Goal: Information Seeking & Learning: Learn about a topic

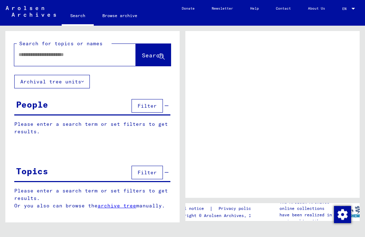
click at [31, 53] on input "text" at bounding box center [69, 54] width 100 height 7
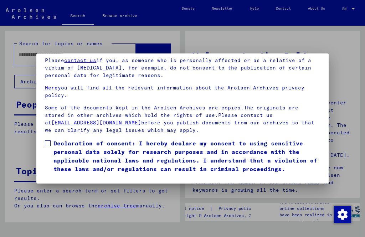
scroll to position [70, 0]
click at [63, 177] on button "I agree" at bounding box center [62, 184] width 35 height 14
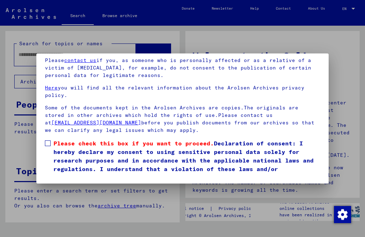
click at [49, 140] on span at bounding box center [48, 143] width 6 height 6
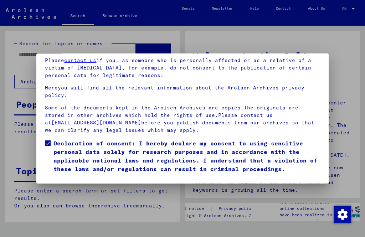
click at [62, 177] on button "I agree" at bounding box center [62, 184] width 35 height 14
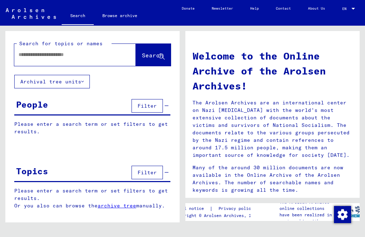
click at [62, 58] on input "text" at bounding box center [67, 54] width 96 height 7
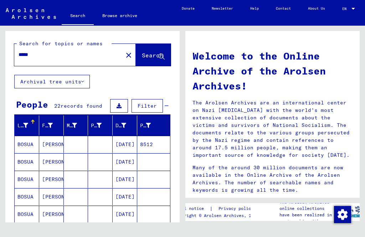
click at [147, 54] on span "Search" at bounding box center [152, 55] width 21 height 7
click at [134, 214] on mat-cell "[DATE]" at bounding box center [125, 214] width 25 height 17
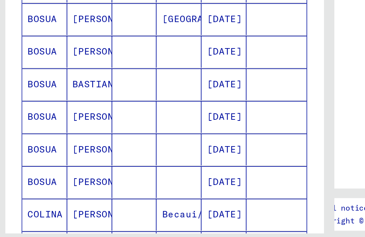
scroll to position [218, 0]
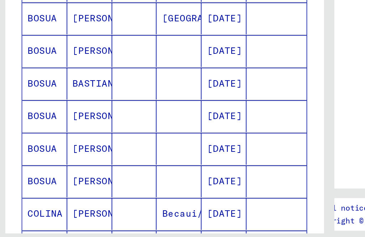
click at [48, 150] on mat-cell "[PERSON_NAME]" at bounding box center [51, 158] width 25 height 17
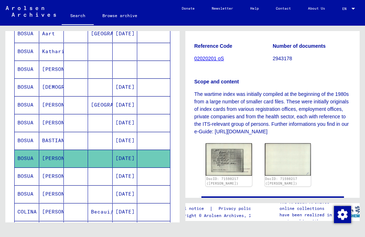
scroll to position [138, 0]
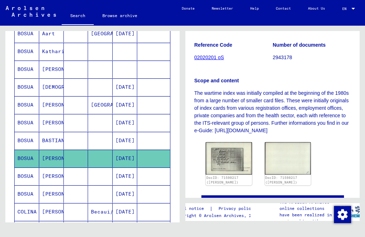
click at [227, 144] on img at bounding box center [229, 158] width 46 height 32
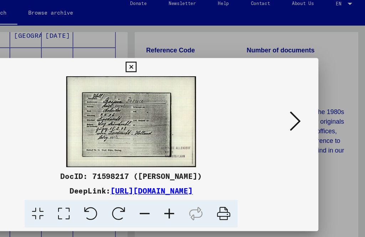
click at [186, 54] on icon at bounding box center [182, 58] width 8 height 9
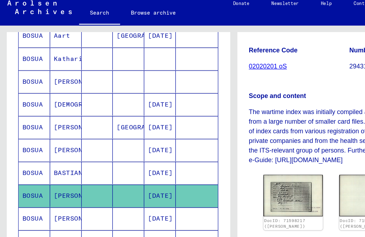
click at [101, 169] on mat-cell at bounding box center [100, 175] width 25 height 17
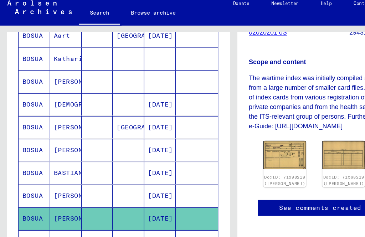
scroll to position [166, 0]
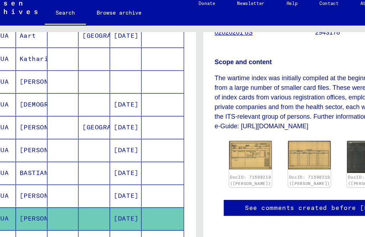
click at [206, 116] on img at bounding box center [222, 127] width 33 height 22
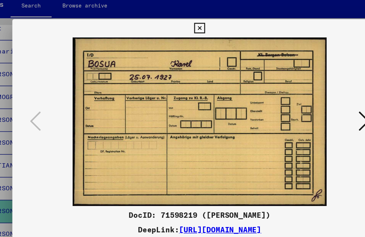
click at [306, 96] on icon at bounding box center [310, 100] width 9 height 17
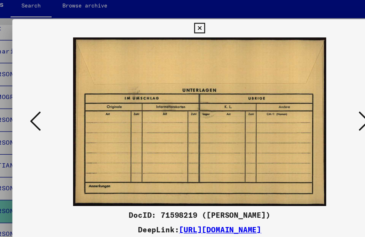
click at [306, 96] on icon at bounding box center [310, 100] width 9 height 17
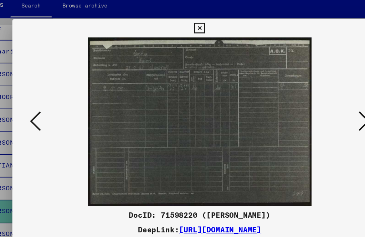
click at [306, 95] on icon at bounding box center [310, 100] width 9 height 17
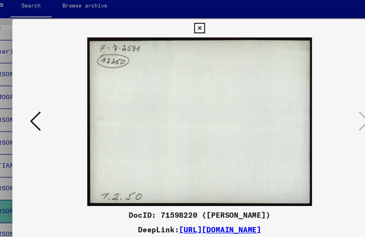
click at [306, 95] on icon at bounding box center [310, 100] width 9 height 17
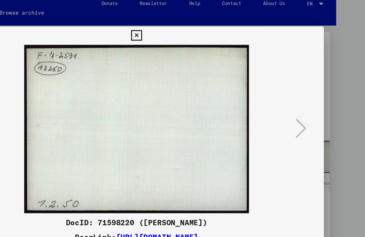
click at [189, 24] on button at bounding box center [182, 28] width 12 height 14
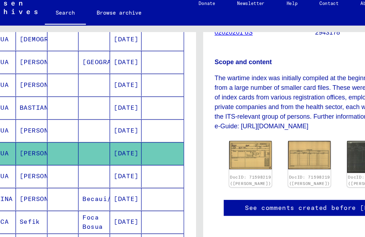
scroll to position [269, 0]
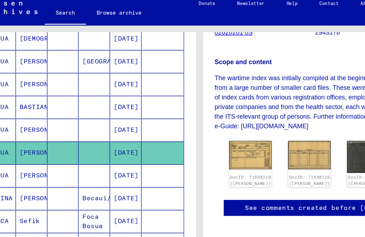
click at [113, 138] on mat-cell "[DATE]" at bounding box center [125, 142] width 25 height 17
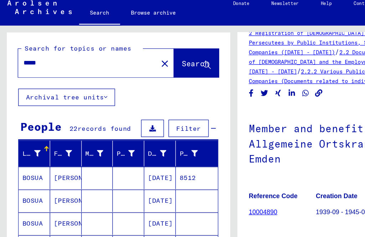
click at [45, 51] on input "*****" at bounding box center [69, 54] width 100 height 7
click at [145, 52] on span "Search" at bounding box center [152, 55] width 21 height 7
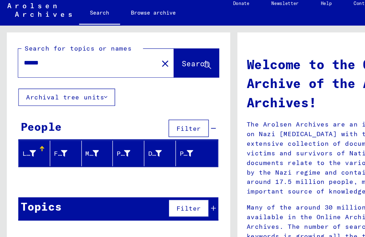
scroll to position [8, 0]
click at [155, 52] on span "Search" at bounding box center [152, 55] width 21 height 7
click at [147, 52] on span "Search" at bounding box center [152, 55] width 21 height 7
click at [153, 52] on span "Search" at bounding box center [152, 55] width 21 height 7
click at [156, 52] on span "Search" at bounding box center [152, 55] width 21 height 7
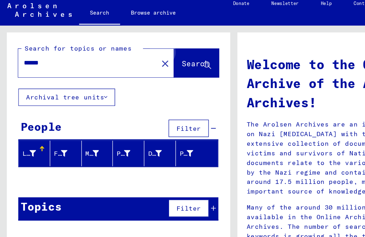
click at [162, 54] on icon at bounding box center [162, 57] width 6 height 6
click at [161, 54] on icon at bounding box center [162, 57] width 6 height 6
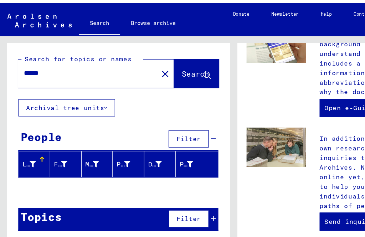
scroll to position [281, 0]
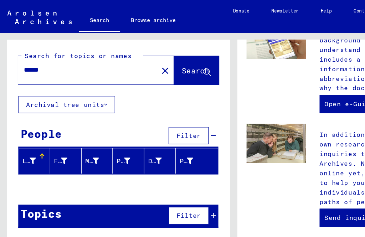
click at [45, 51] on input "******" at bounding box center [67, 54] width 96 height 7
type input "*"
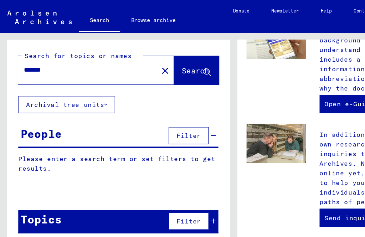
click at [151, 52] on span "Search" at bounding box center [152, 55] width 21 height 7
click at [145, 52] on span "Search" at bounding box center [152, 55] width 21 height 7
click at [146, 52] on span "Search" at bounding box center [152, 55] width 21 height 7
click at [147, 52] on span "Search" at bounding box center [152, 55] width 21 height 7
click at [148, 55] on span "Search" at bounding box center [152, 55] width 21 height 7
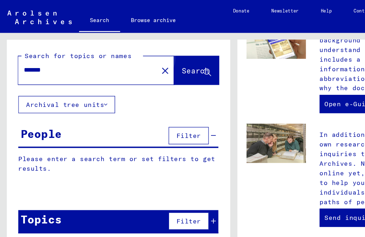
click at [153, 51] on button "Search" at bounding box center [153, 55] width 35 height 22
click at [159, 50] on button "Search" at bounding box center [153, 55] width 35 height 22
click at [159, 51] on button "Search" at bounding box center [153, 55] width 35 height 22
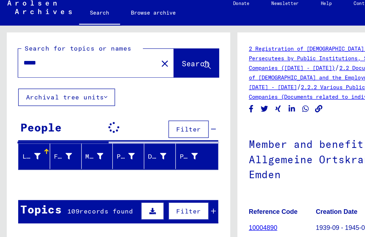
click at [47, 51] on input "*****" at bounding box center [69, 54] width 100 height 7
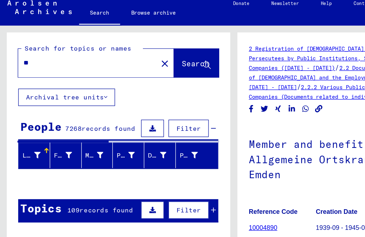
type input "*"
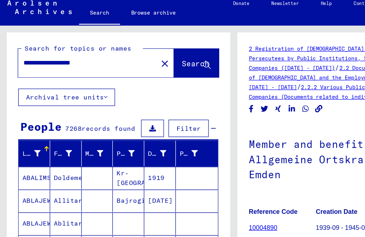
type input "**********"
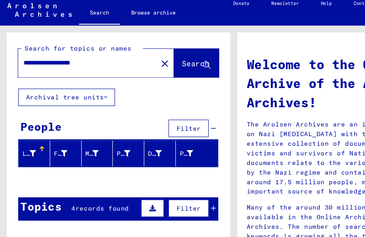
click at [153, 52] on span "Search" at bounding box center [152, 55] width 21 height 7
click at [155, 45] on button "Search" at bounding box center [153, 55] width 35 height 22
click at [153, 52] on span "Search" at bounding box center [152, 55] width 21 height 7
click at [162, 52] on span "Search" at bounding box center [152, 55] width 21 height 7
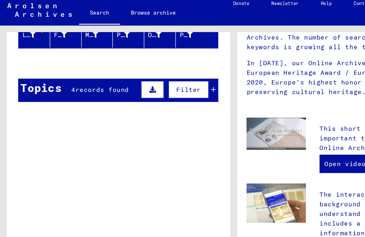
scroll to position [92, 0]
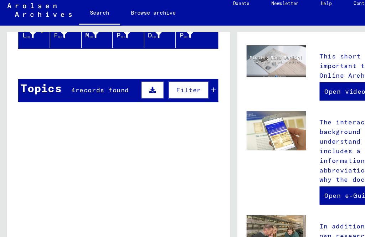
click at [76, 73] on span "records found" at bounding box center [80, 76] width 42 height 6
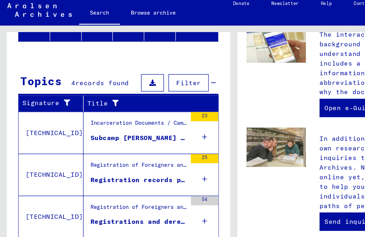
scroll to position [8, 0]
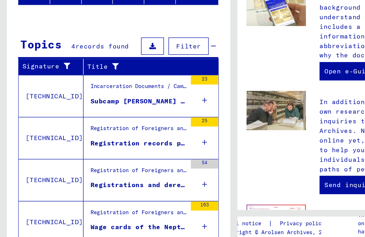
click at [58, 231] on span "Show all search results" at bounding box center [57, 234] width 74 height 6
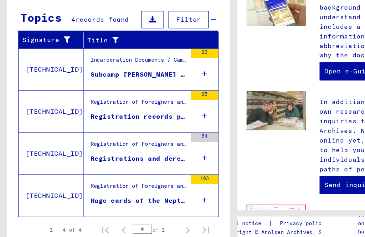
scroll to position [97, 0]
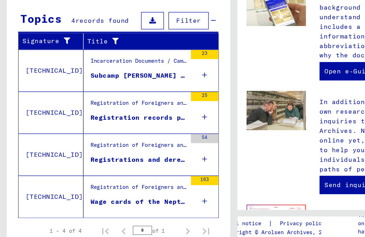
click at [95, 89] on figure "Subcamp [PERSON_NAME] (CC Ravensbrück): Death lists; list of [DEMOGRAPHIC_DATA]…" at bounding box center [108, 94] width 75 height 11
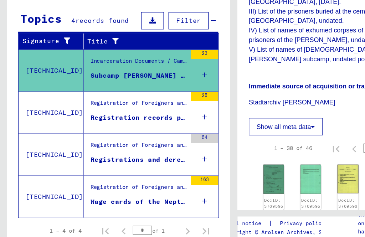
scroll to position [232, 0]
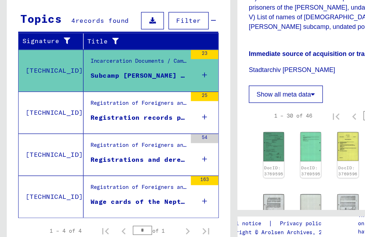
click at [102, 122] on div "Registration records pertaining to [DEMOGRAPHIC_DATA] who were registered in va…" at bounding box center [108, 125] width 75 height 7
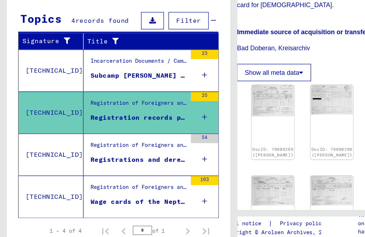
scroll to position [219, 9]
click at [213, 100] on div "DocID: 76086265 ([PERSON_NAME])" at bounding box center [213, 129] width 33 height 58
click at [212, 100] on img at bounding box center [213, 112] width 33 height 24
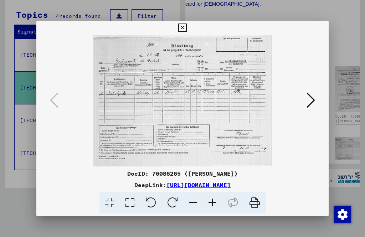
click at [189, 33] on button at bounding box center [182, 28] width 12 height 14
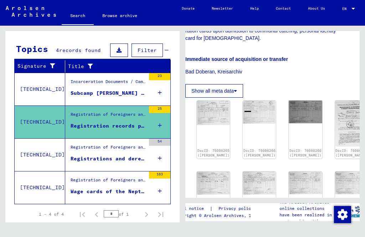
click at [243, 176] on div "DocID: 76086269 ([PERSON_NAME])" at bounding box center [259, 200] width 33 height 58
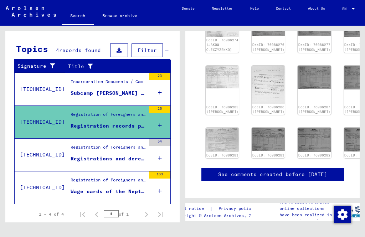
scroll to position [448, 0]
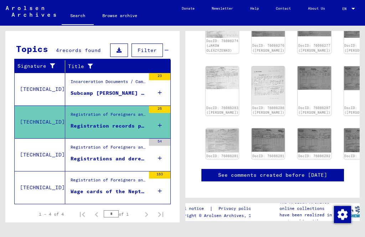
click at [252, 128] on img at bounding box center [268, 139] width 33 height 23
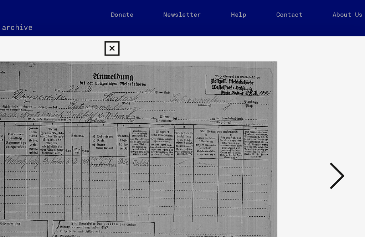
click at [186, 27] on icon at bounding box center [182, 28] width 8 height 9
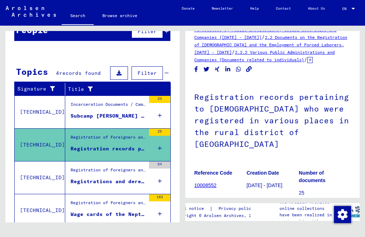
scroll to position [21, 0]
click at [71, 169] on figure "Registration of Foreigners and German Persecutees by Public Institutions, Socia…" at bounding box center [108, 172] width 75 height 11
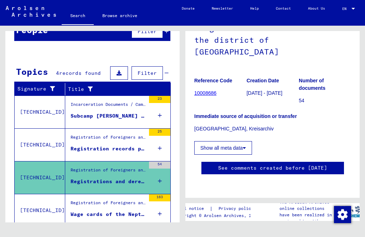
scroll to position [358, 0]
click at [101, 211] on div "Wage cards of the Neptunwerft Rostock GmbH, [GEOGRAPHIC_DATA]" at bounding box center [108, 214] width 75 height 7
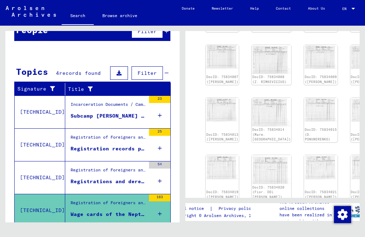
scroll to position [305, 0]
click at [213, 155] on img at bounding box center [222, 167] width 33 height 25
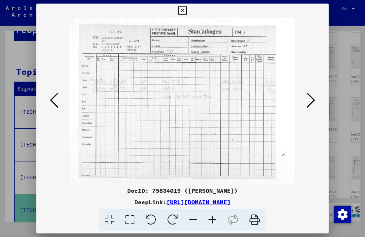
scroll to position [353, 36]
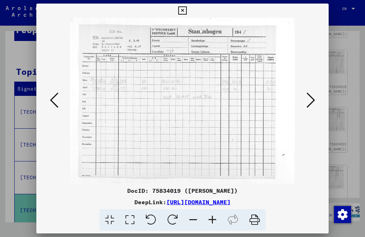
click at [186, 10] on icon at bounding box center [182, 10] width 8 height 9
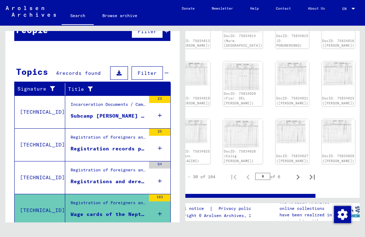
scroll to position [398, 29]
click at [302, 172] on icon "Next page" at bounding box center [298, 177] width 10 height 10
type input "*"
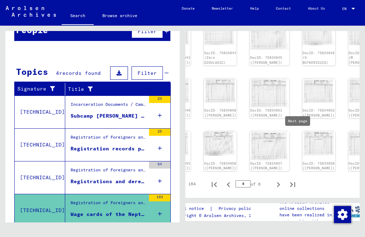
scroll to position [387, 46]
click at [279, 182] on icon "Next page" at bounding box center [280, 184] width 3 height 5
type input "*"
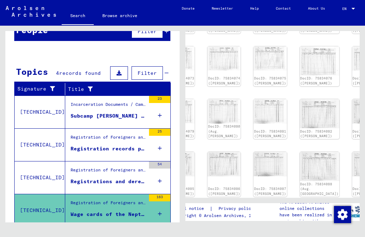
scroll to position [357, 44]
click at [282, 205] on icon "Next page" at bounding box center [282, 210] width 10 height 10
type input "*"
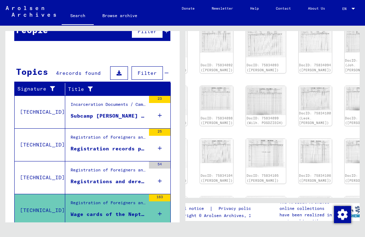
scroll to position [269, 58]
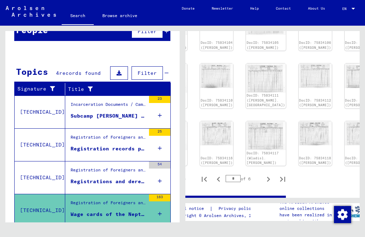
click at [273, 174] on icon "Next page" at bounding box center [268, 179] width 10 height 10
type input "*"
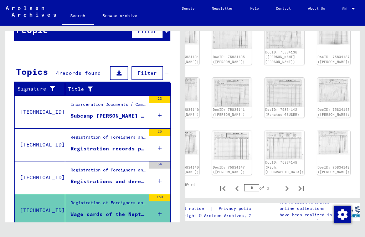
scroll to position [387, 38]
click at [294, 181] on button "Next page" at bounding box center [288, 188] width 14 height 14
type input "*"
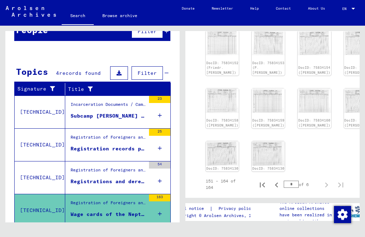
scroll to position [266, 0]
click at [212, 141] on img at bounding box center [222, 153] width 33 height 25
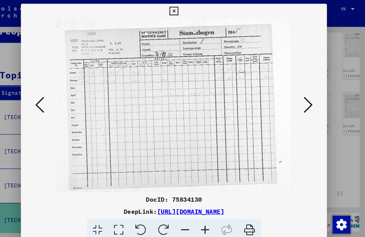
click at [189, 5] on button at bounding box center [182, 11] width 12 height 14
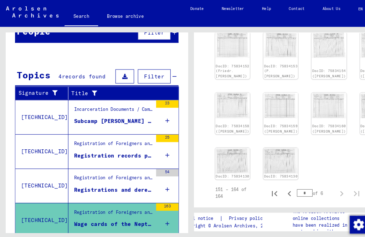
click at [253, 141] on img at bounding box center [268, 153] width 33 height 25
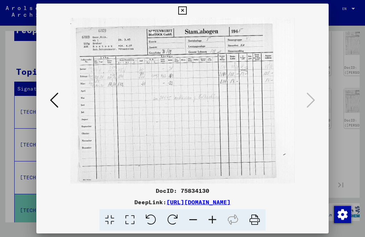
click at [186, 10] on icon at bounding box center [182, 10] width 8 height 9
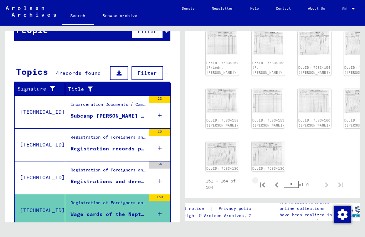
click at [264, 182] on icon "First page" at bounding box center [262, 184] width 5 height 5
type input "*"
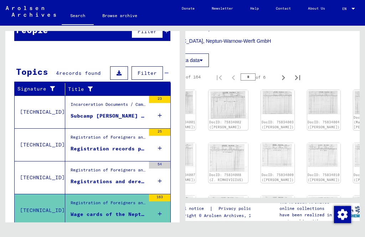
scroll to position [207, 42]
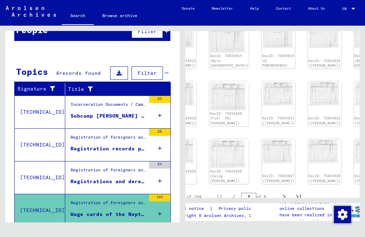
scroll to position [379, 42]
click at [283, 192] on icon "Next page" at bounding box center [284, 197] width 10 height 10
type input "*"
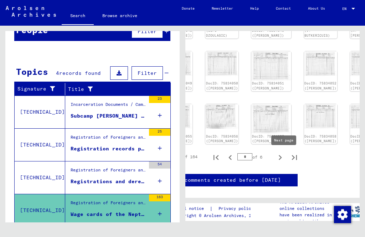
scroll to position [414, 46]
click at [277, 152] on icon "Next page" at bounding box center [280, 157] width 10 height 10
type input "*"
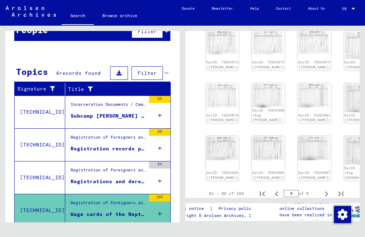
scroll to position [373, 0]
click at [323, 188] on icon "Next page" at bounding box center [326, 193] width 10 height 10
type input "*"
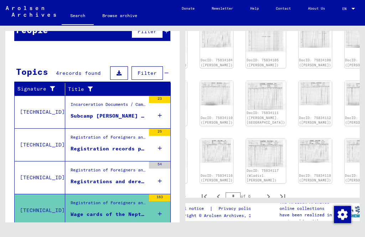
scroll to position [384, 58]
click at [268, 191] on icon "Next page" at bounding box center [268, 196] width 10 height 10
type input "*"
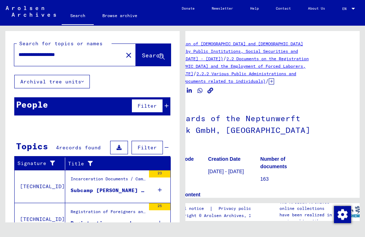
scroll to position [0, 38]
click at [81, 187] on div "Subcamp [PERSON_NAME] (CC Ravensbrück): Death lists; list of [DEMOGRAPHIC_DATA]…" at bounding box center [108, 190] width 75 height 7
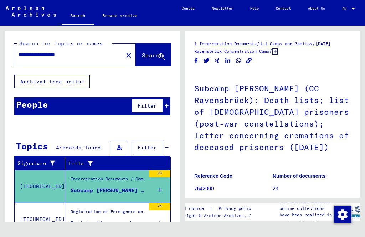
click at [78, 220] on div "Registration records pertaining to [DEMOGRAPHIC_DATA] who were registered in va…" at bounding box center [108, 223] width 75 height 7
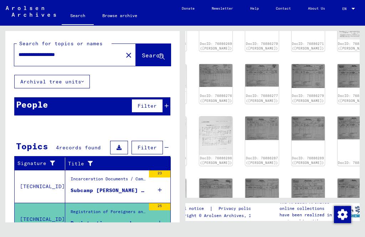
scroll to position [398, 52]
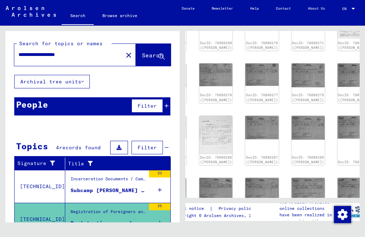
click at [337, 116] on div "DocID: 76086275" at bounding box center [353, 141] width 33 height 50
click at [337, 116] on img at bounding box center [353, 127] width 33 height 23
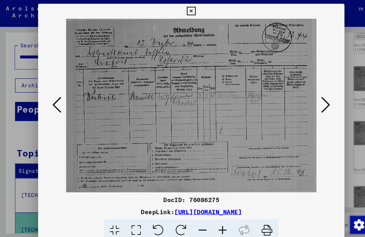
click at [186, 9] on icon at bounding box center [182, 10] width 8 height 9
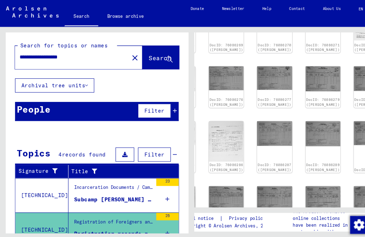
click at [203, 203] on link "DocID: 76086281" at bounding box center [216, 205] width 32 height 4
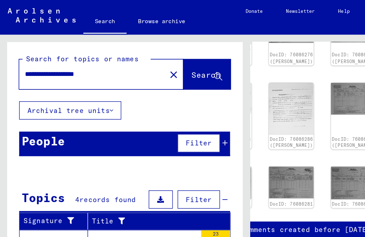
scroll to position [453, 52]
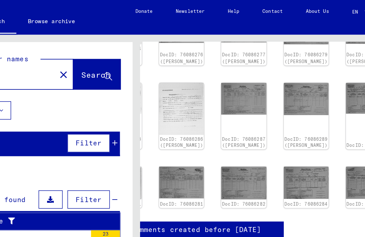
click at [245, 123] on img at bounding box center [261, 135] width 33 height 24
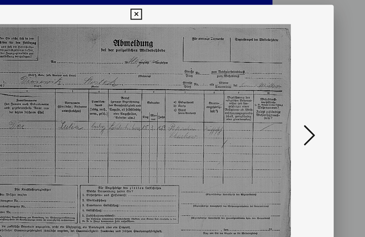
click at [186, 10] on icon at bounding box center [182, 10] width 8 height 9
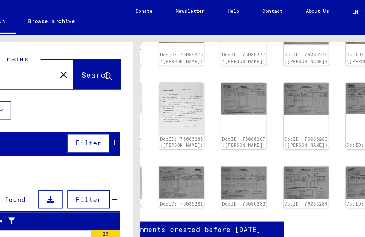
click at [291, 123] on img at bounding box center [307, 135] width 33 height 24
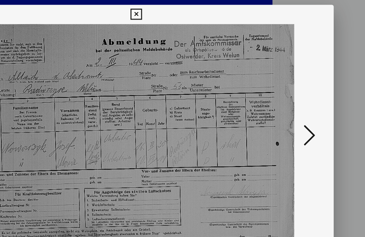
click at [186, 7] on icon at bounding box center [182, 10] width 8 height 9
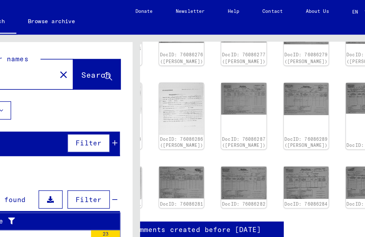
click at [291, 123] on img at bounding box center [307, 135] width 33 height 24
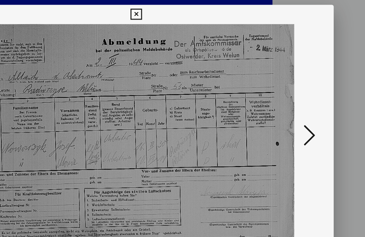
click at [186, 9] on icon at bounding box center [182, 10] width 8 height 9
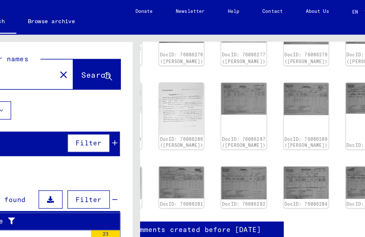
click at [337, 123] on img at bounding box center [353, 135] width 33 height 24
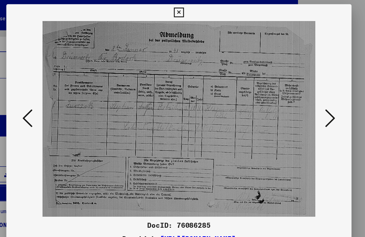
click at [186, 10] on icon at bounding box center [182, 10] width 8 height 9
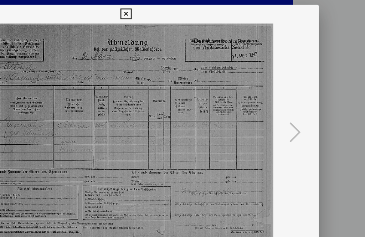
click at [186, 10] on icon at bounding box center [182, 10] width 8 height 9
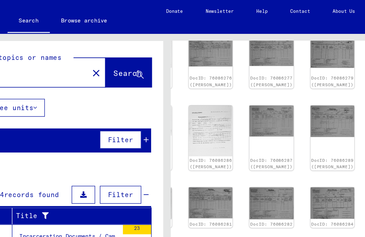
scroll to position [434, 52]
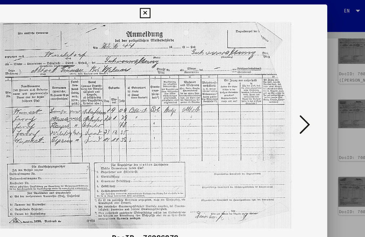
click at [186, 10] on icon at bounding box center [182, 10] width 8 height 9
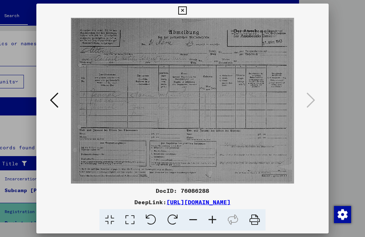
click at [186, 7] on icon at bounding box center [182, 10] width 8 height 9
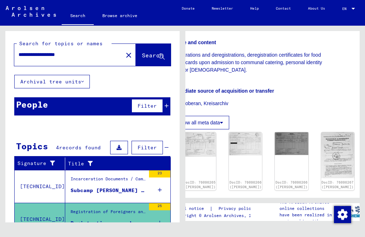
scroll to position [187, 23]
click at [275, 133] on img at bounding box center [291, 144] width 33 height 23
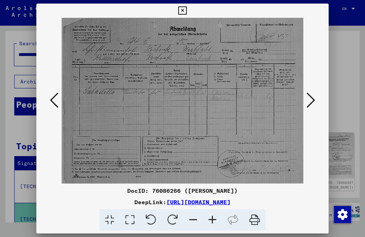
click at [186, 11] on icon at bounding box center [182, 10] width 8 height 9
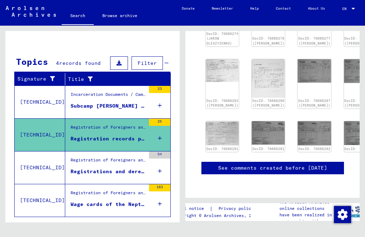
scroll to position [88, 0]
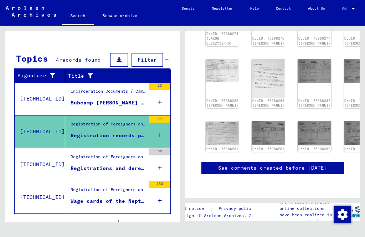
click at [115, 165] on div "Registrations and deregistrations of the city of [GEOGRAPHIC_DATA] to the Allge…" at bounding box center [108, 168] width 75 height 7
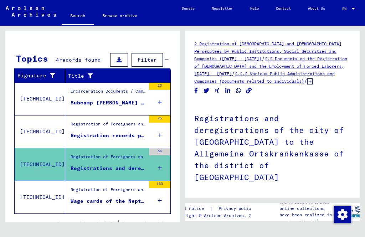
click at [128, 197] on div "Wage cards of the Neptunwerft Rostock GmbH, [GEOGRAPHIC_DATA]" at bounding box center [108, 200] width 75 height 7
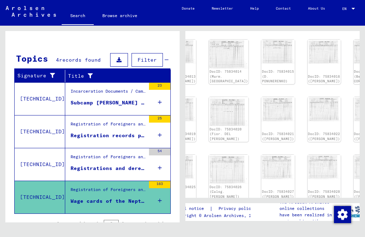
scroll to position [363, 42]
click at [284, 207] on icon "Next page" at bounding box center [284, 212] width 10 height 10
type input "*"
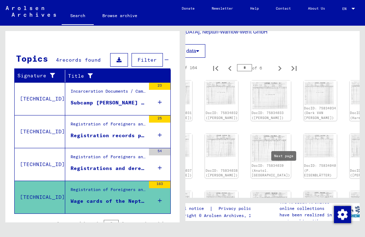
scroll to position [216, 46]
click at [304, 84] on img at bounding box center [320, 93] width 33 height 25
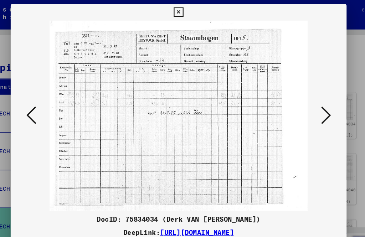
click at [186, 9] on icon at bounding box center [182, 10] width 8 height 9
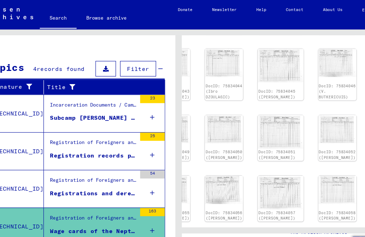
scroll to position [365, 46]
click at [275, 201] on icon "Next page" at bounding box center [280, 206] width 10 height 10
type input "*"
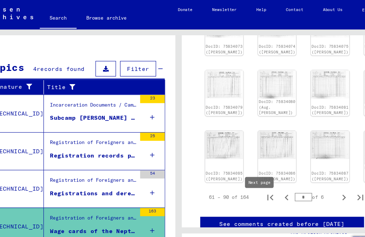
scroll to position [395, 0]
click at [321, 166] on icon "Next page" at bounding box center [326, 171] width 10 height 10
type input "*"
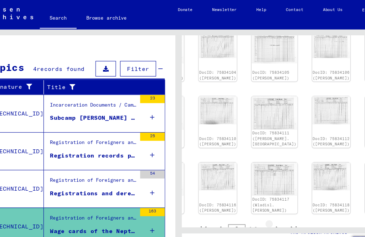
click at [263, 195] on icon "Next page" at bounding box center [268, 200] width 10 height 10
type input "*"
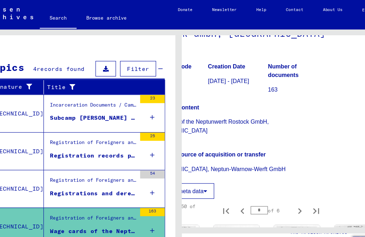
scroll to position [98, 38]
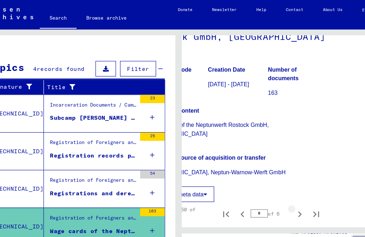
click at [283, 181] on icon "Next page" at bounding box center [288, 186] width 10 height 10
type input "*"
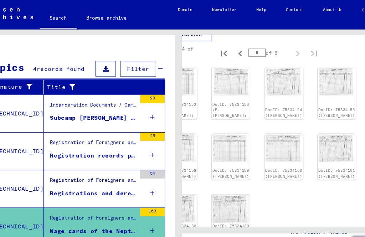
scroll to position [238, 40]
click at [211, 169] on img at bounding box center [227, 181] width 33 height 25
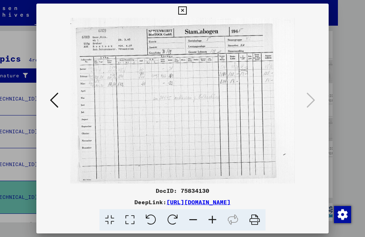
click at [186, 13] on icon at bounding box center [182, 10] width 8 height 9
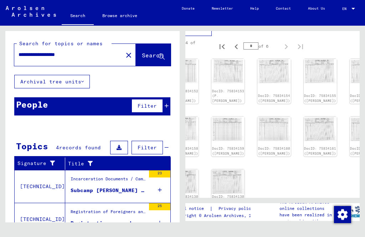
scroll to position [0, 0]
click at [87, 51] on input "**********" at bounding box center [69, 54] width 100 height 7
type input "*******"
click at [147, 52] on span "Search" at bounding box center [152, 55] width 21 height 7
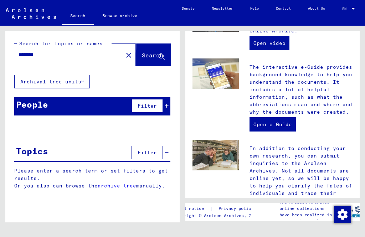
scroll to position [238, 0]
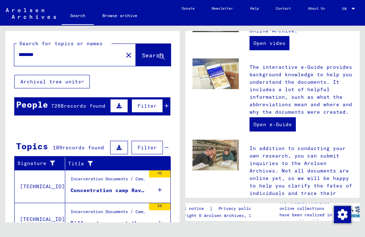
click at [76, 187] on div "Concentration camp Ravensbrück and commands" at bounding box center [108, 190] width 75 height 7
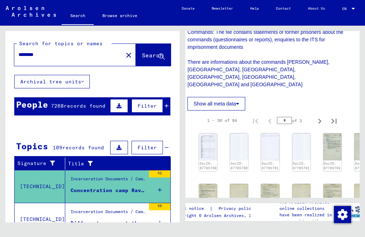
scroll to position [249, 1]
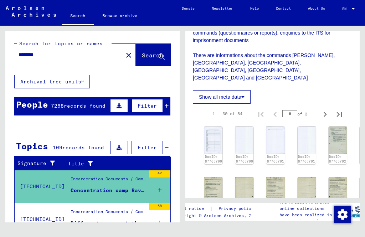
click at [217, 129] on img at bounding box center [213, 140] width 18 height 27
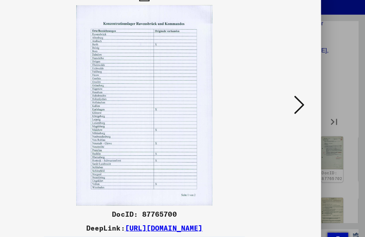
click at [306, 92] on icon at bounding box center [310, 100] width 9 height 17
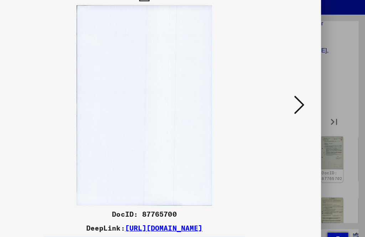
click at [306, 92] on icon at bounding box center [310, 100] width 9 height 17
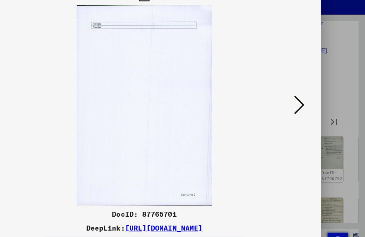
click at [306, 92] on icon at bounding box center [310, 100] width 9 height 17
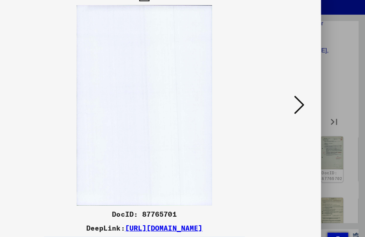
click at [306, 92] on icon at bounding box center [310, 100] width 9 height 17
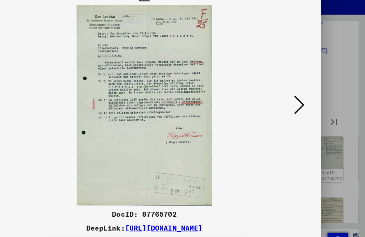
click at [306, 92] on icon at bounding box center [310, 100] width 9 height 17
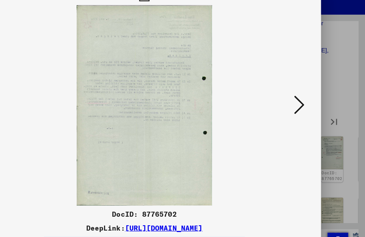
click at [304, 91] on button at bounding box center [310, 101] width 13 height 20
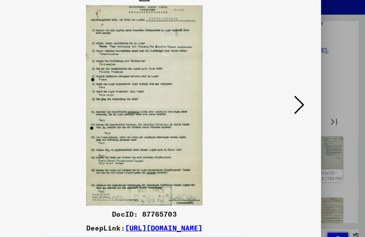
click at [306, 92] on icon at bounding box center [310, 100] width 9 height 17
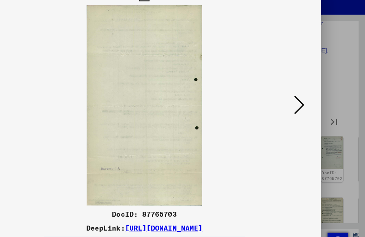
click at [304, 91] on button at bounding box center [310, 101] width 13 height 20
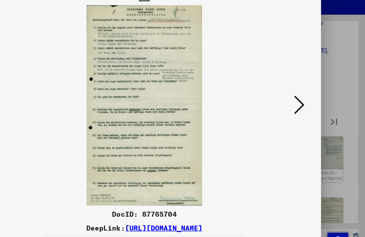
click at [306, 92] on icon at bounding box center [310, 100] width 9 height 17
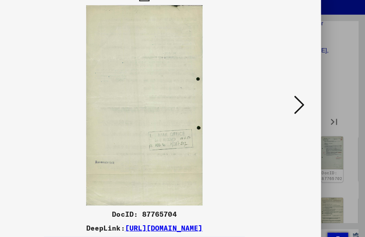
click at [306, 92] on icon at bounding box center [310, 100] width 9 height 17
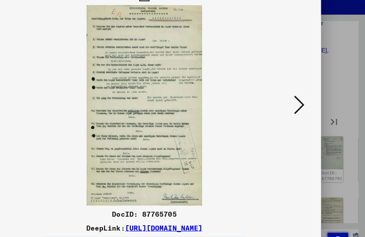
click at [306, 92] on icon at bounding box center [310, 100] width 9 height 17
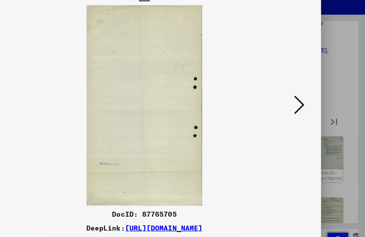
click at [306, 92] on icon at bounding box center [310, 100] width 9 height 17
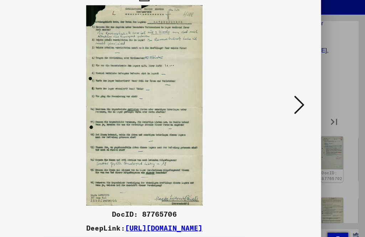
click at [306, 92] on icon at bounding box center [310, 100] width 9 height 17
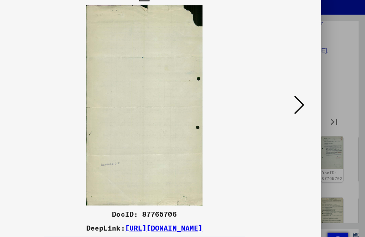
click at [306, 92] on icon at bounding box center [310, 100] width 9 height 17
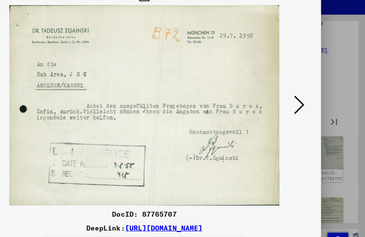
click at [306, 92] on icon at bounding box center [310, 100] width 9 height 17
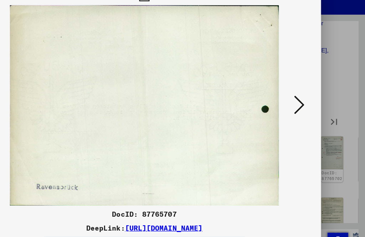
click at [306, 92] on icon at bounding box center [310, 100] width 9 height 17
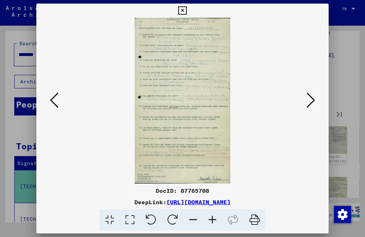
click at [186, 12] on icon at bounding box center [182, 10] width 8 height 9
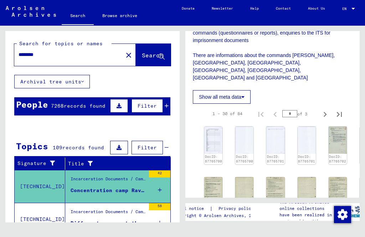
click at [87, 220] on div "Different camps at the territory of the former "DDR"" at bounding box center [108, 223] width 75 height 7
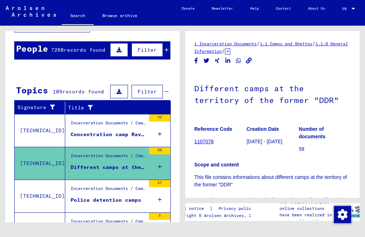
scroll to position [57, 0]
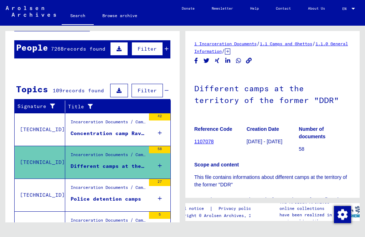
click at [78, 195] on div "Police detention camps" at bounding box center [106, 198] width 71 height 7
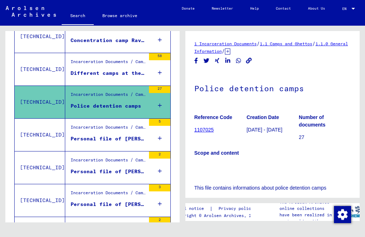
click at [74, 135] on div "Personal file of [PERSON_NAME], born on [DEMOGRAPHIC_DATA], born in [GEOGRAPHIC…" at bounding box center [108, 138] width 75 height 7
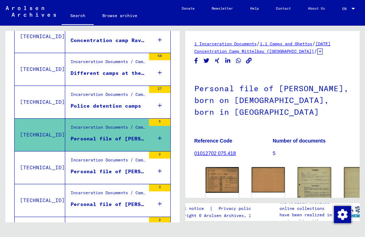
click at [79, 168] on div "Personal file of [PERSON_NAME], born on [DEMOGRAPHIC_DATA], born in [GEOGRAPHIC…" at bounding box center [108, 171] width 75 height 7
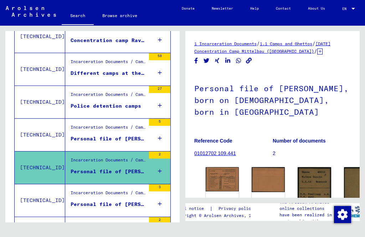
click at [77, 201] on div "Personal file of [PERSON_NAME], born on [DEMOGRAPHIC_DATA], born in [GEOGRAPHIC…" at bounding box center [108, 204] width 75 height 7
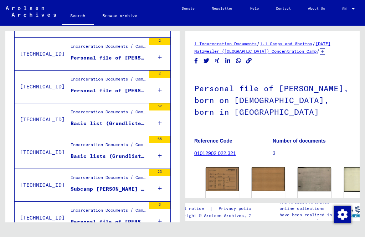
scroll to position [756, 0]
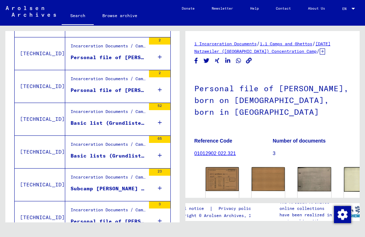
click at [76, 119] on div "Basic list (Grundliste) of the Russian cemetery [GEOGRAPHIC_DATA], labour [GEOG…" at bounding box center [108, 122] width 75 height 7
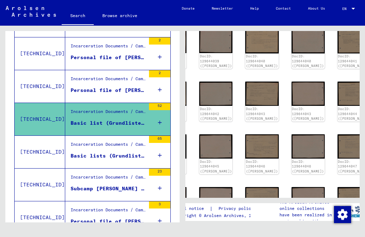
scroll to position [379, 52]
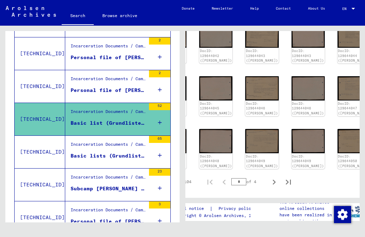
click at [270, 177] on icon "Next page" at bounding box center [274, 182] width 10 height 10
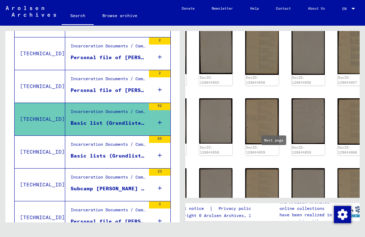
type input "*"
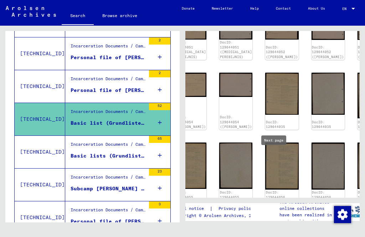
scroll to position [264, 32]
click at [265, 143] on img at bounding box center [281, 166] width 33 height 47
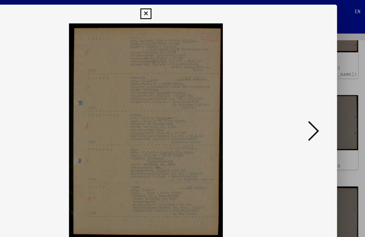
click at [186, 13] on icon at bounding box center [182, 10] width 8 height 9
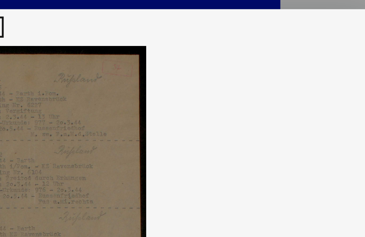
click at [178, 10] on icon at bounding box center [182, 10] width 8 height 9
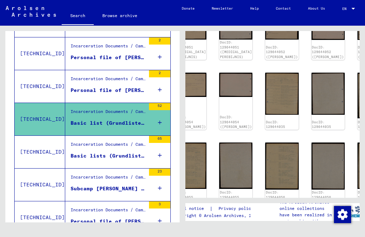
click at [73, 152] on div "Basic lists (Grundlisten) and cemetery lists for deceased [DEMOGRAPHIC_DATA] pr…" at bounding box center [108, 155] width 75 height 7
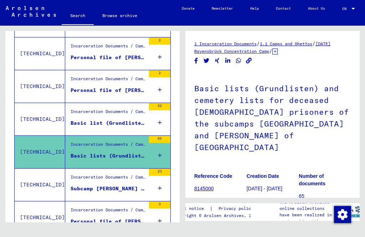
click at [77, 152] on div "Basic lists (Grundlisten) and cemetery lists for deceased [DEMOGRAPHIC_DATA] pr…" at bounding box center [108, 155] width 75 height 7
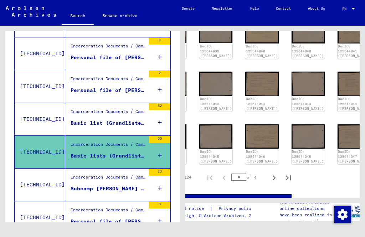
scroll to position [456, 52]
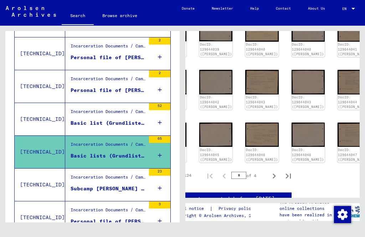
click at [82, 185] on div "Subcamp [PERSON_NAME] (CC Ravensbrück): Death lists; list of [DEMOGRAPHIC_DATA]…" at bounding box center [108, 188] width 75 height 7
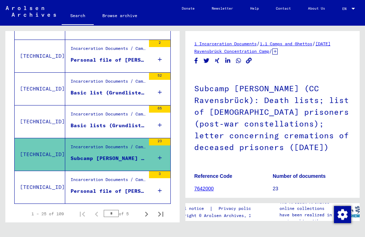
scroll to position [786, 0]
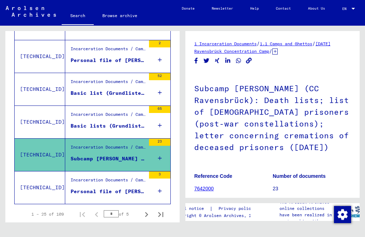
click at [81, 188] on div "Personal file of [PERSON_NAME], born on [DEMOGRAPHIC_DATA], born in [GEOGRAPHIC…" at bounding box center [108, 191] width 75 height 7
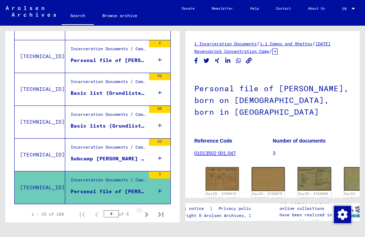
click at [141, 212] on button "Next page" at bounding box center [146, 214] width 14 height 14
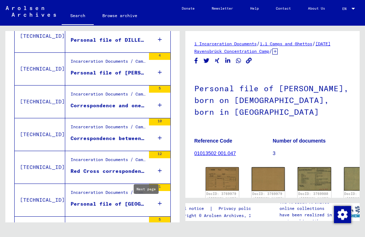
scroll to position [155, 0]
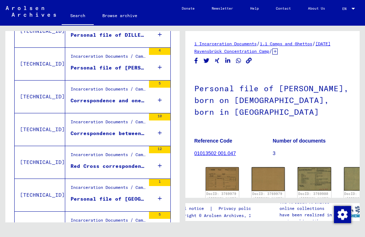
click at [78, 97] on div "Correspondence and one list concerning the transfer of prisoners into the Conce…" at bounding box center [108, 100] width 75 height 7
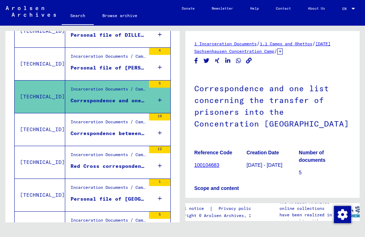
click at [78, 130] on div "Correspondence between Sachsenhausen Concentration Camp and the mayor of [GEOGR…" at bounding box center [108, 133] width 75 height 7
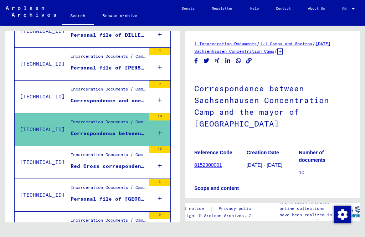
click at [75, 162] on div "Red Cross correspondence O - Z; Correspondence between Sachsenhausen Concentrat…" at bounding box center [108, 165] width 75 height 7
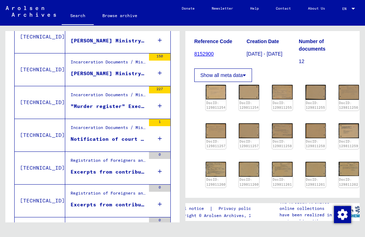
scroll to position [579, 0]
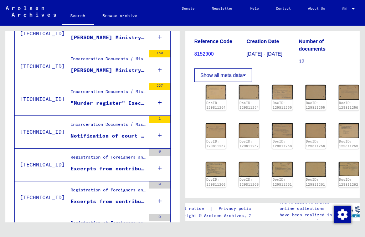
click at [76, 133] on figure "Notification of court prison [GEOGRAPHIC_DATA]" at bounding box center [108, 137] width 75 height 11
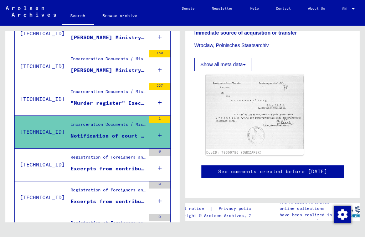
scroll to position [158, 0]
click at [77, 165] on div "Excerpts from contribution lists about [DEMOGRAPHIC_DATA] who were employed wit…" at bounding box center [108, 168] width 75 height 7
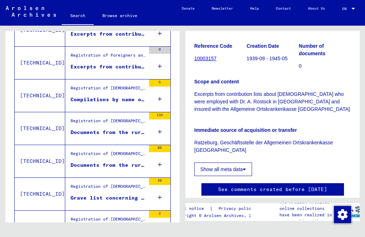
scroll to position [747, 0]
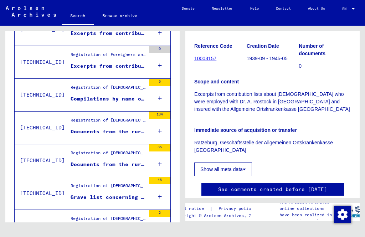
click at [77, 95] on div "Compilations by name of the town [GEOGRAPHIC_DATA]. Death date: [DATE]" at bounding box center [108, 98] width 75 height 7
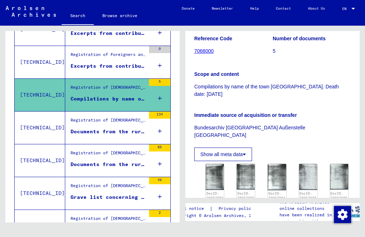
scroll to position [143, 0]
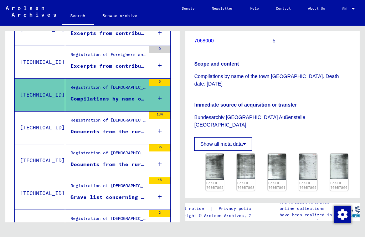
click at [214, 154] on img at bounding box center [215, 167] width 18 height 26
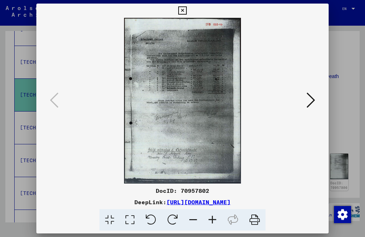
click at [145, 57] on img at bounding box center [182, 101] width 243 height 166
click at [186, 8] on icon at bounding box center [182, 10] width 8 height 9
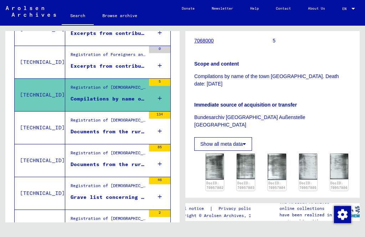
click at [50, 165] on td "[TECHNICAL_ID]" at bounding box center [40, 160] width 51 height 33
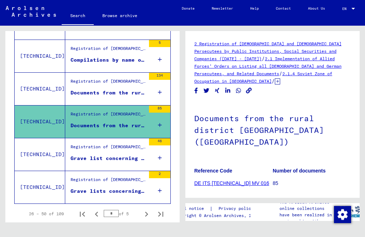
scroll to position [786, 0]
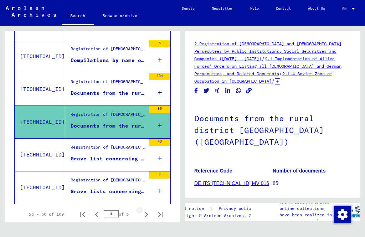
click at [143, 210] on icon "Next page" at bounding box center [146, 215] width 10 height 10
type input "*"
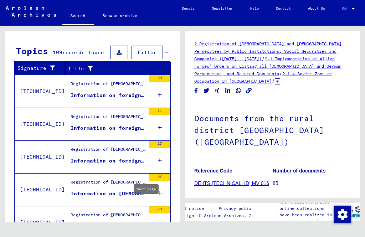
scroll to position [93, 0]
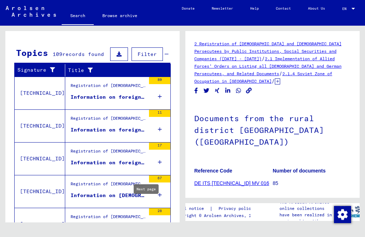
click at [87, 93] on div "Information on foreigners being permanantly or temporarily present in the distr…" at bounding box center [108, 96] width 75 height 7
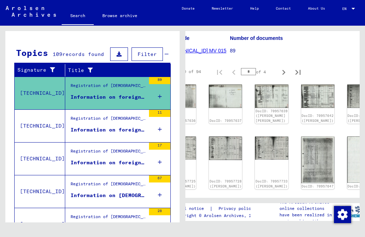
scroll to position [194, 34]
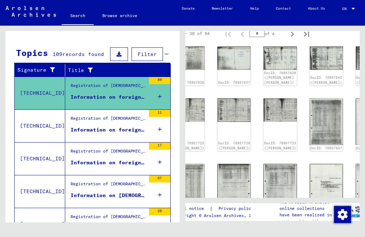
click at [356, 98] on img at bounding box center [372, 121] width 33 height 47
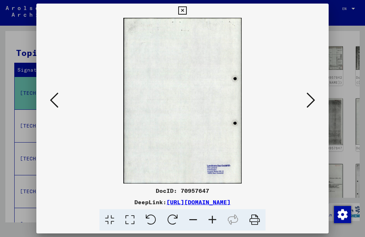
click at [306, 97] on icon at bounding box center [310, 100] width 9 height 17
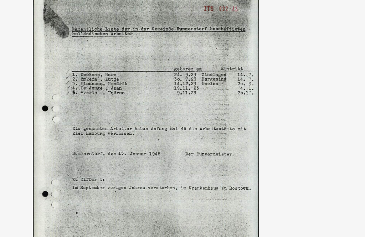
click at [306, 92] on icon at bounding box center [310, 100] width 9 height 17
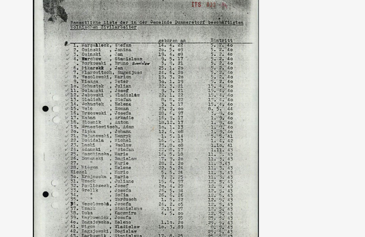
click at [306, 92] on icon at bounding box center [310, 100] width 9 height 17
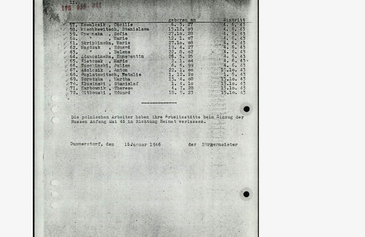
click at [306, 92] on icon at bounding box center [310, 100] width 9 height 17
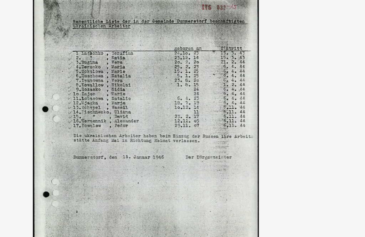
click at [306, 92] on icon at bounding box center [310, 100] width 9 height 17
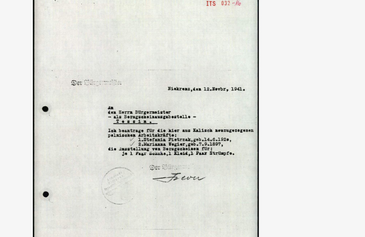
click at [306, 92] on icon at bounding box center [310, 100] width 9 height 17
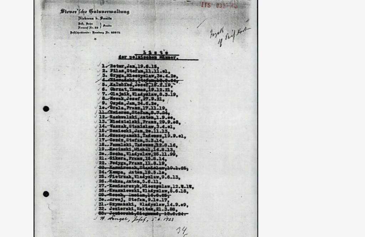
click at [306, 92] on icon at bounding box center [310, 100] width 9 height 17
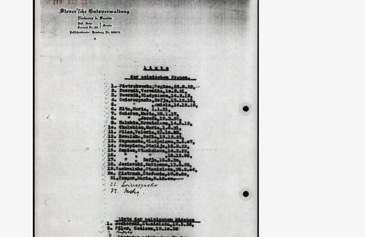
click at [306, 92] on icon at bounding box center [310, 100] width 9 height 17
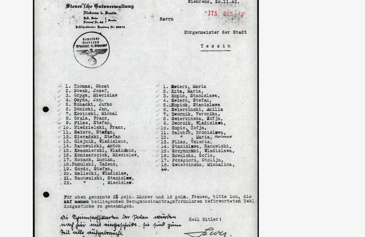
click at [306, 92] on icon at bounding box center [310, 100] width 9 height 17
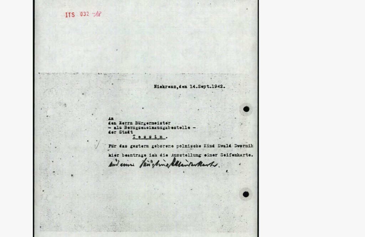
click at [306, 92] on icon at bounding box center [310, 100] width 9 height 17
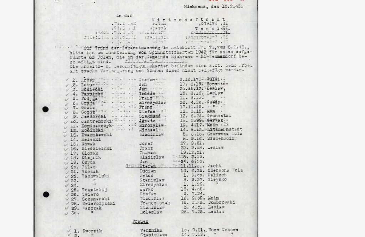
click at [306, 92] on icon at bounding box center [310, 100] width 9 height 17
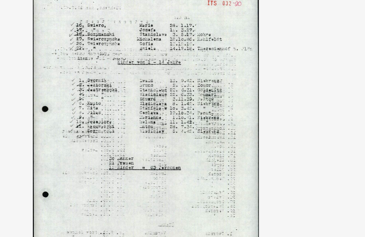
click at [306, 92] on icon at bounding box center [310, 100] width 9 height 17
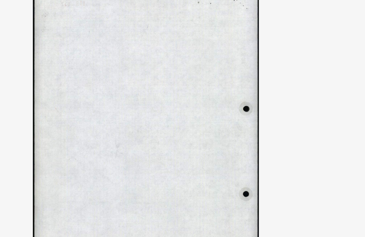
click at [306, 92] on icon at bounding box center [310, 100] width 9 height 17
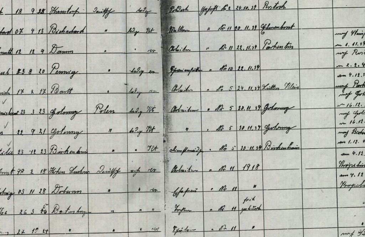
click at [304, 91] on button at bounding box center [310, 101] width 13 height 20
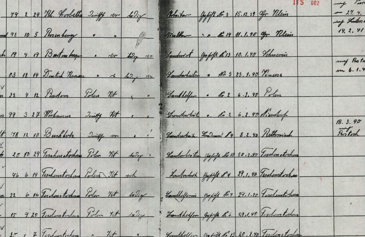
click at [304, 91] on button at bounding box center [310, 101] width 13 height 20
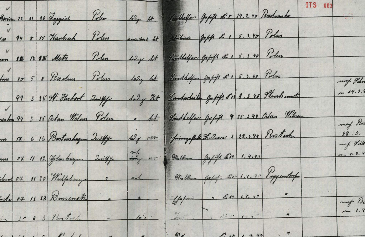
click at [304, 91] on button at bounding box center [310, 101] width 13 height 20
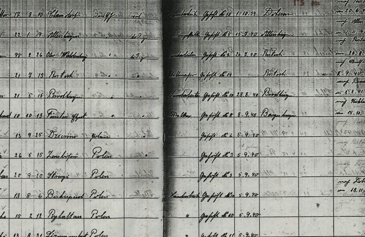
click at [304, 91] on button at bounding box center [310, 101] width 13 height 20
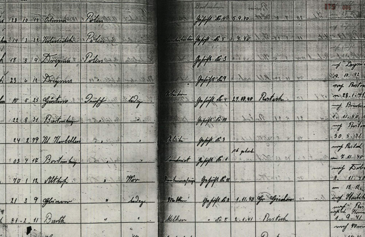
click at [304, 91] on button at bounding box center [310, 101] width 13 height 20
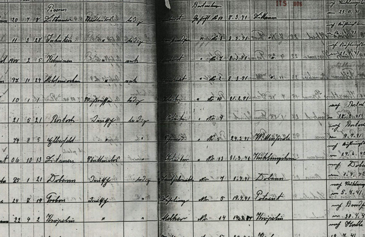
click at [304, 91] on button at bounding box center [310, 101] width 13 height 20
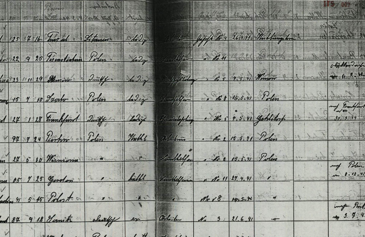
click at [306, 92] on icon at bounding box center [310, 100] width 9 height 17
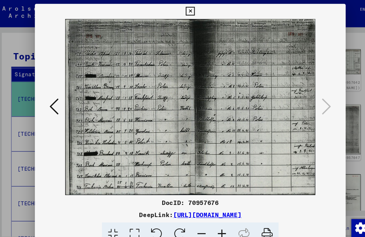
click at [186, 11] on icon at bounding box center [182, 10] width 8 height 9
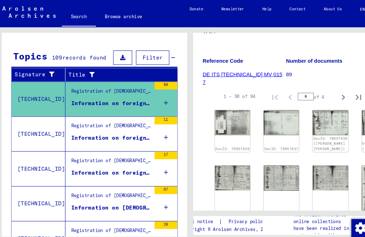
scroll to position [145, 1]
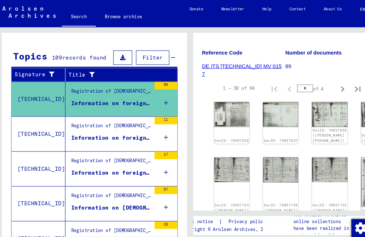
click at [213, 96] on img at bounding box center [221, 108] width 33 height 24
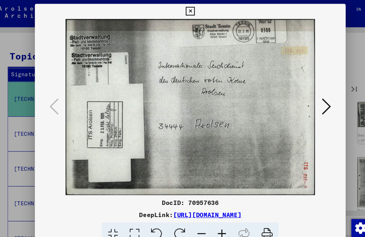
click at [304, 100] on button at bounding box center [310, 101] width 13 height 20
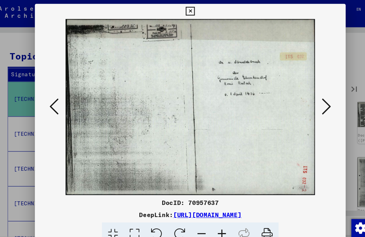
click at [306, 97] on icon at bounding box center [310, 100] width 9 height 17
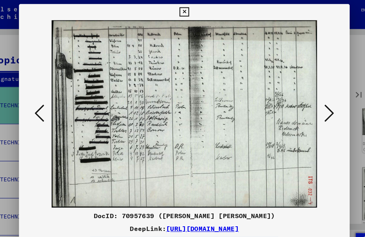
click at [306, 100] on icon at bounding box center [310, 100] width 9 height 17
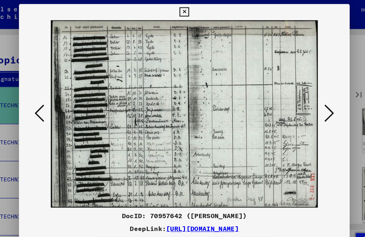
click at [306, 100] on icon at bounding box center [310, 100] width 9 height 17
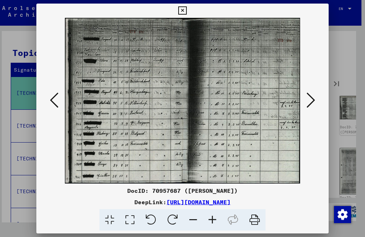
click at [186, 11] on icon at bounding box center [182, 10] width 8 height 9
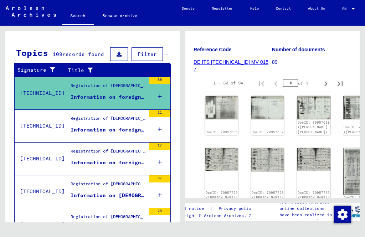
click at [128, 126] on div "Information on foreigners from medical and health authorities of the district […" at bounding box center [108, 129] width 75 height 7
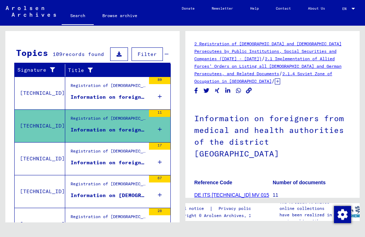
click at [121, 159] on div "Information on foreigners from medical and health authorities of the district […" at bounding box center [108, 162] width 75 height 7
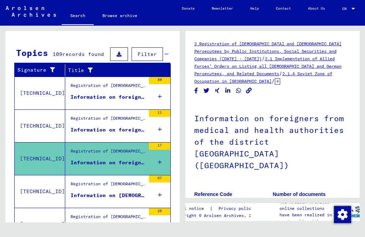
click at [109, 192] on div "Information on [DEMOGRAPHIC_DATA] who died in the district [GEOGRAPHIC_DATA] ([…" at bounding box center [108, 195] width 75 height 7
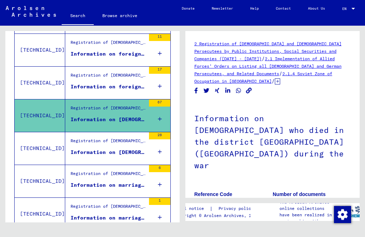
scroll to position [170, 0]
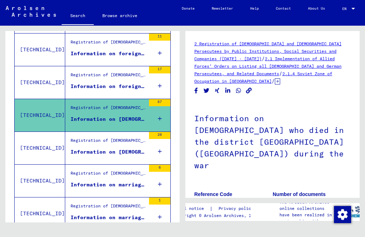
click at [139, 148] on div "Information on [DEMOGRAPHIC_DATA] who died in the district [GEOGRAPHIC_DATA] du…" at bounding box center [108, 151] width 75 height 7
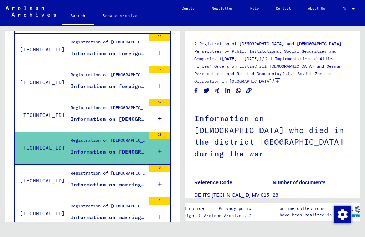
click at [113, 186] on div "Registration of [DEMOGRAPHIC_DATA] and German Persecutees by Public Institution…" at bounding box center [105, 181] width 80 height 32
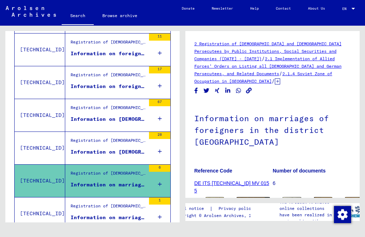
click at [107, 214] on div "Information on marriages of foreigners in the district [GEOGRAPHIC_DATA] ([GEOG…" at bounding box center [108, 217] width 75 height 7
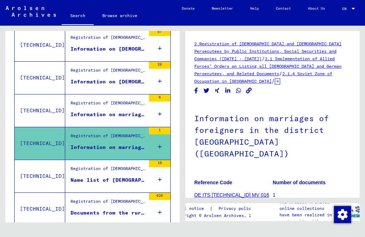
scroll to position [241, 0]
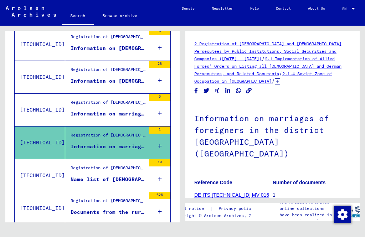
click at [120, 176] on div "Name list of [DEMOGRAPHIC_DATA] who were treated in the infirmaries of the dist…" at bounding box center [108, 179] width 75 height 7
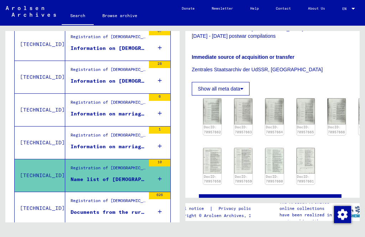
scroll to position [233, 2]
click at [214, 102] on img at bounding box center [212, 111] width 18 height 26
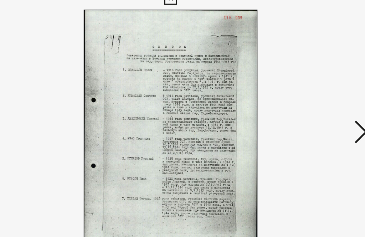
click at [306, 92] on icon at bounding box center [310, 100] width 9 height 17
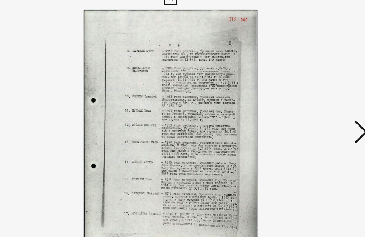
click at [306, 92] on icon at bounding box center [310, 100] width 9 height 17
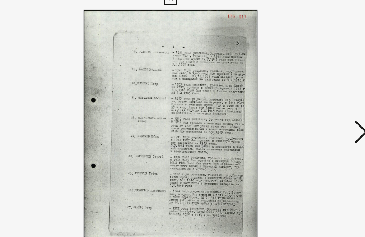
click at [304, 91] on button at bounding box center [310, 101] width 13 height 20
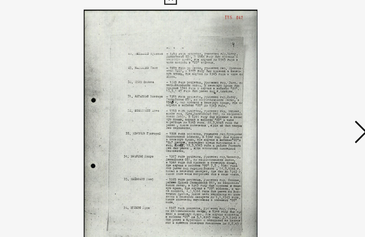
click at [304, 91] on button at bounding box center [310, 101] width 13 height 20
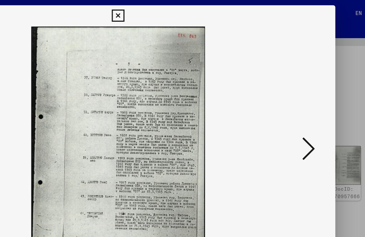
click at [186, 9] on icon at bounding box center [182, 10] width 8 height 9
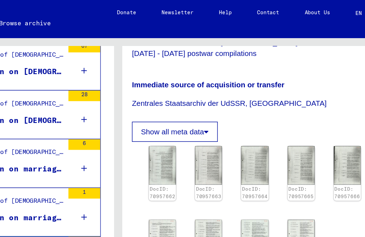
scroll to position [262, 0]
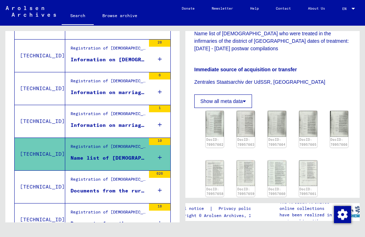
click at [112, 187] on div "Documents from the rural district [GEOGRAPHIC_DATA]" at bounding box center [108, 190] width 75 height 7
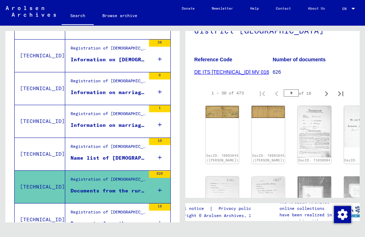
scroll to position [99, 0]
click at [100, 220] on div "Documents from the rural district [GEOGRAPHIC_DATA] ([GEOGRAPHIC_DATA])" at bounding box center [108, 223] width 75 height 7
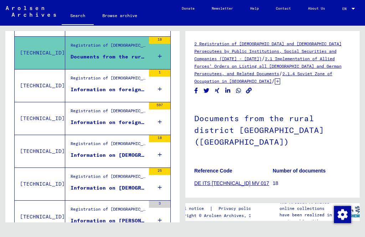
scroll to position [430, 0]
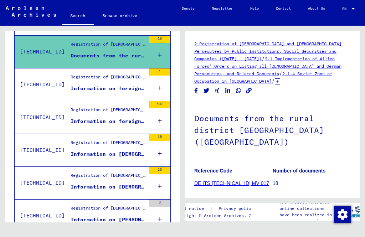
click at [129, 85] on div "Information on foreigners being locally registered (after the war) in the distr…" at bounding box center [108, 88] width 75 height 7
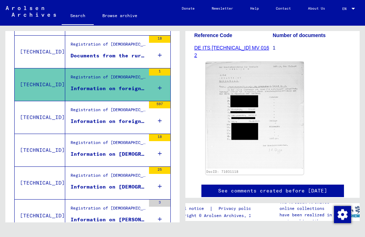
scroll to position [147, 0]
click at [127, 118] on div "Information on foreigners being permanantly or temporarily present in the distr…" at bounding box center [108, 121] width 75 height 7
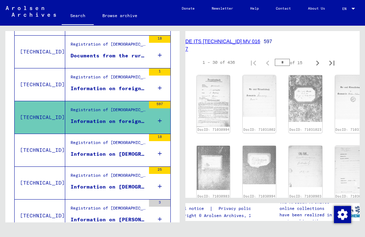
scroll to position [264, -1]
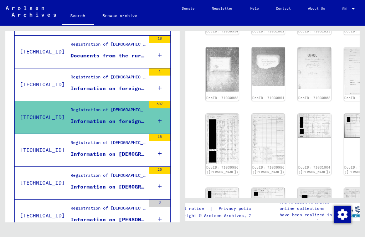
click at [216, 114] on img at bounding box center [222, 139] width 33 height 50
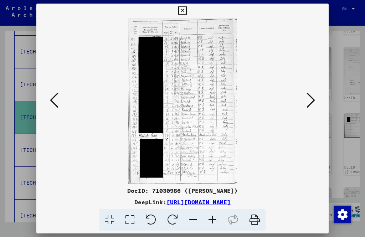
click at [304, 101] on button at bounding box center [310, 101] width 13 height 20
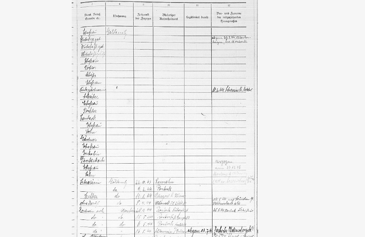
click at [306, 92] on icon at bounding box center [310, 100] width 9 height 17
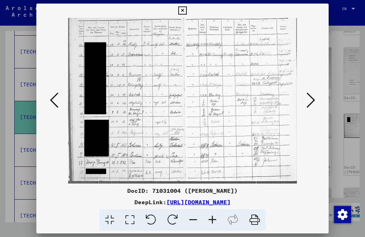
click at [186, 11] on icon at bounding box center [182, 10] width 8 height 9
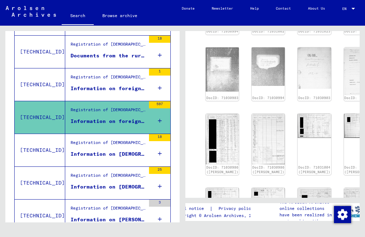
click at [344, 188] on img at bounding box center [360, 212] width 33 height 48
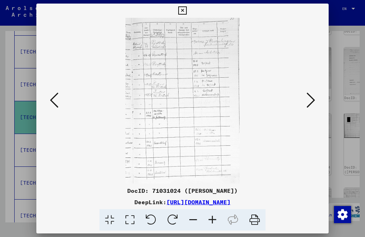
click at [186, 7] on icon at bounding box center [182, 10] width 8 height 9
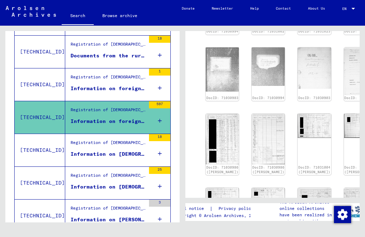
click at [115, 151] on figure "Information on [DEMOGRAPHIC_DATA] who died in the district [GEOGRAPHIC_DATA] ([…" at bounding box center [108, 155] width 75 height 11
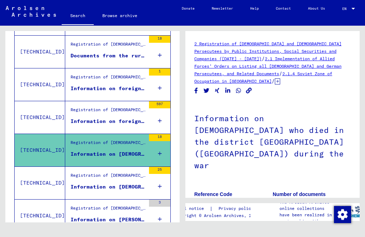
click at [98, 183] on div "Information on [DEMOGRAPHIC_DATA] who died in the district [GEOGRAPHIC_DATA] du…" at bounding box center [108, 186] width 75 height 7
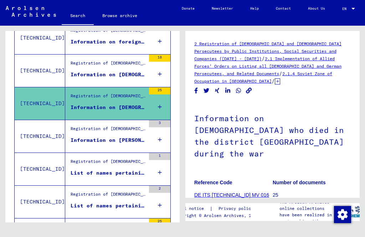
scroll to position [512, 0]
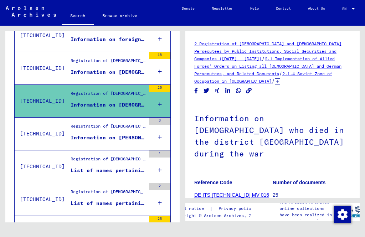
click at [130, 134] on div "Information on [PERSON_NAME] of foreigners in the district [GEOGRAPHIC_DATA]" at bounding box center [108, 137] width 75 height 7
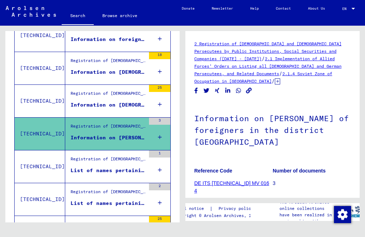
click at [107, 167] on div "List of names pertaining to [DEMOGRAPHIC_DATA] who were buried on various cemet…" at bounding box center [108, 170] width 75 height 7
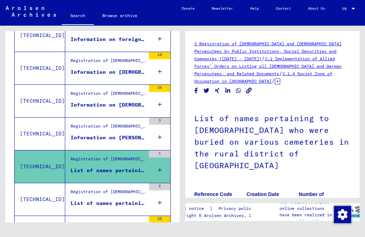
click at [97, 200] on figure "List of names pertaining to [DEMOGRAPHIC_DATA] who were staying in the rural di…" at bounding box center [108, 205] width 75 height 11
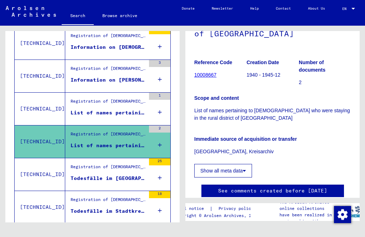
scroll to position [120, 0]
click at [118, 175] on div "Todesfälle im [GEOGRAPHIC_DATA], Nachkriegsaufstellung, Todesdaten: [DATE]-[DAT…" at bounding box center [108, 178] width 75 height 7
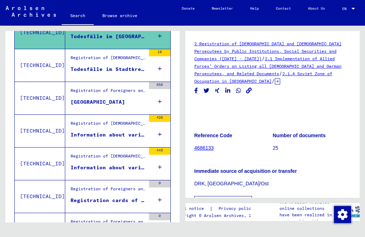
scroll to position [712, 0]
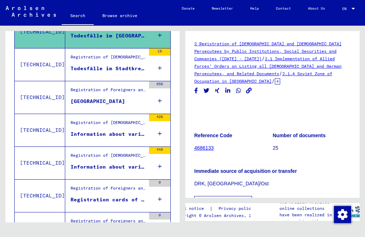
click at [79, 98] on div "[GEOGRAPHIC_DATA]" at bounding box center [98, 101] width 55 height 7
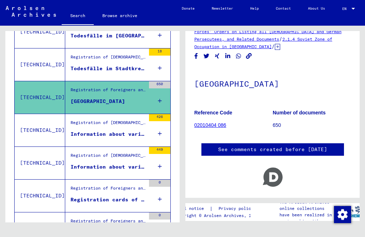
scroll to position [33, 0]
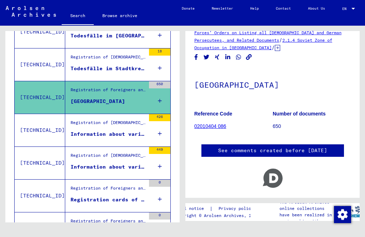
click at [102, 130] on div "Information about various prisons, labor camps, prisoner of war camps and other…" at bounding box center [108, 133] width 75 height 7
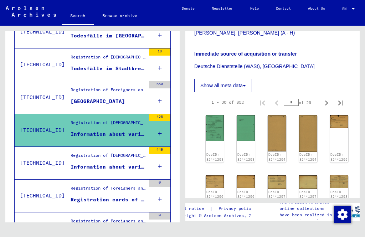
scroll to position [310, 0]
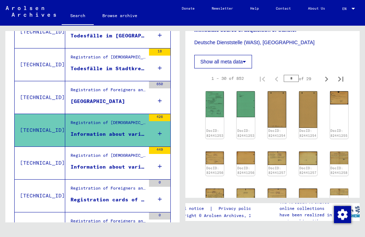
click at [217, 189] on img at bounding box center [215, 201] width 18 height 25
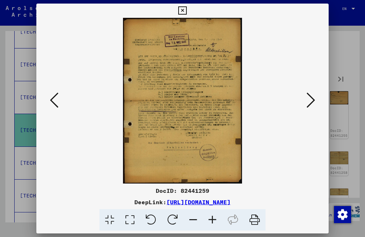
click at [304, 104] on button at bounding box center [310, 101] width 13 height 20
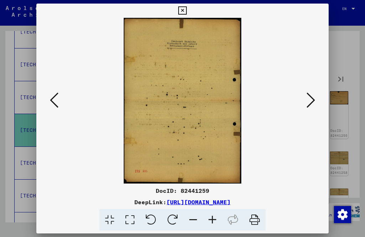
click at [306, 104] on icon at bounding box center [310, 100] width 9 height 17
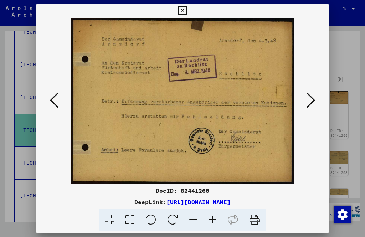
click at [304, 104] on button at bounding box center [310, 101] width 13 height 20
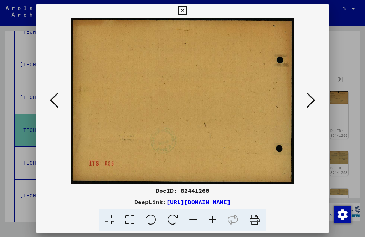
click at [304, 103] on button at bounding box center [310, 101] width 13 height 20
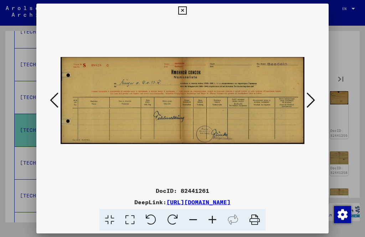
click at [306, 103] on icon at bounding box center [310, 100] width 9 height 17
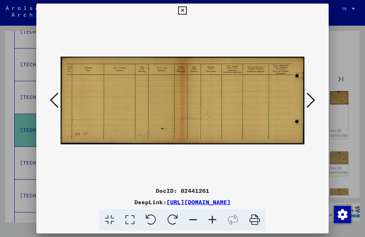
click at [306, 104] on icon at bounding box center [310, 100] width 9 height 17
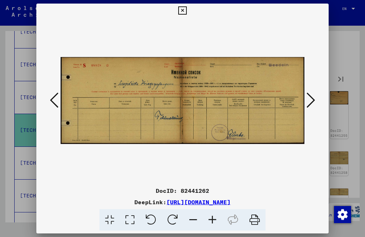
click at [306, 103] on icon at bounding box center [310, 100] width 9 height 17
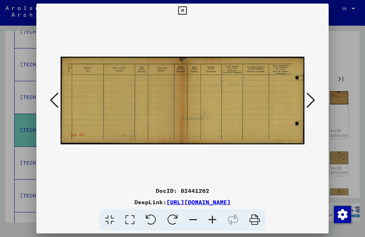
click at [304, 104] on button at bounding box center [310, 101] width 13 height 20
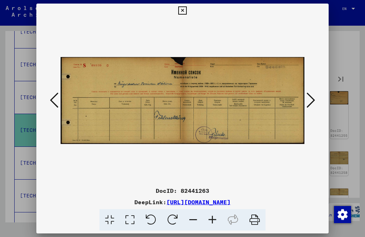
click at [304, 103] on button at bounding box center [310, 101] width 13 height 20
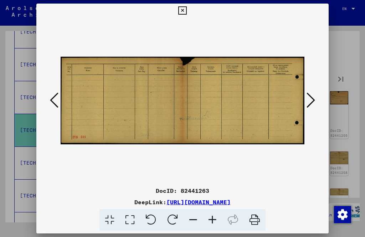
click at [186, 9] on icon at bounding box center [182, 10] width 8 height 9
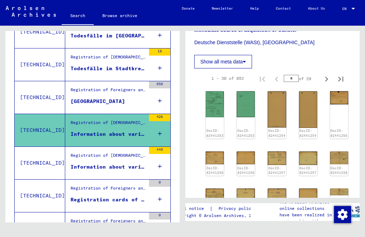
click at [128, 163] on div "Information about various prisons, labor camps, prisoner of war camps and other…" at bounding box center [108, 166] width 75 height 7
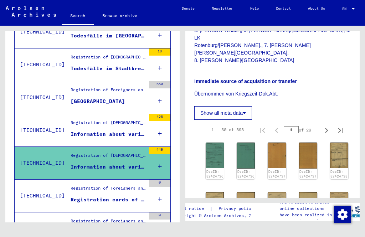
scroll to position [364, 4]
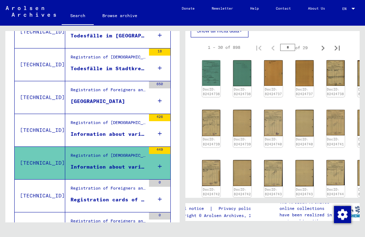
click at [106, 196] on div "Registration cards of [DEMOGRAPHIC_DATA] who apparently were registered at the …" at bounding box center [108, 199] width 75 height 7
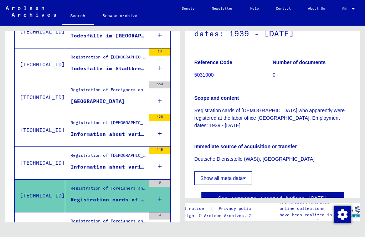
scroll to position [172, 0]
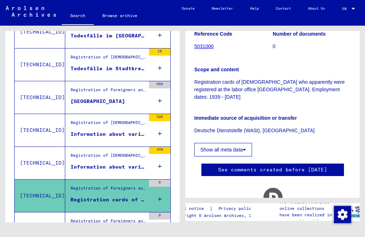
click at [282, 183] on icon at bounding box center [272, 197] width 29 height 29
click at [108, 229] on div "Registration cards of the town [GEOGRAPHIC_DATA]. Registration periods: [DATE] …" at bounding box center [108, 232] width 75 height 7
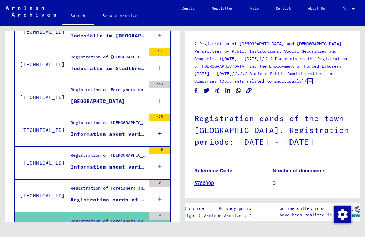
click at [122, 229] on figure "Registration cards of the town [GEOGRAPHIC_DATA]. Registration periods: [DATE] …" at bounding box center [108, 234] width 75 height 11
click at [260, 60] on link "2.2 Documents on the Registration of [DEMOGRAPHIC_DATA] and the Employment of F…" at bounding box center [270, 66] width 153 height 20
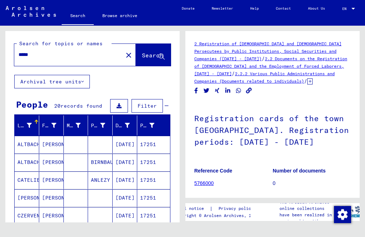
scroll to position [8, 0]
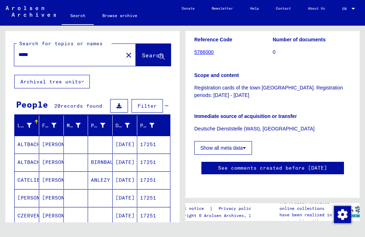
click at [50, 58] on input "*****" at bounding box center [69, 54] width 100 height 7
type input "*"
click at [154, 50] on button "Search" at bounding box center [153, 55] width 35 height 22
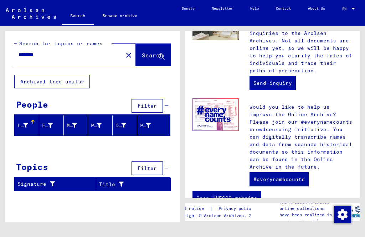
scroll to position [2, 0]
click at [26, 53] on input "********" at bounding box center [67, 54] width 96 height 7
type input "*"
type input "**********"
click at [143, 52] on span "Search" at bounding box center [152, 55] width 21 height 7
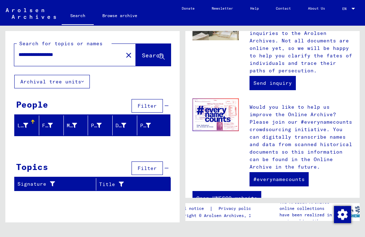
click at [150, 54] on span "Search" at bounding box center [152, 55] width 21 height 7
click at [147, 53] on span "Search" at bounding box center [152, 55] width 21 height 7
click at [160, 54] on icon at bounding box center [162, 57] width 6 height 6
click at [153, 58] on span "Search" at bounding box center [152, 55] width 21 height 7
click at [157, 55] on span "Search" at bounding box center [152, 55] width 21 height 7
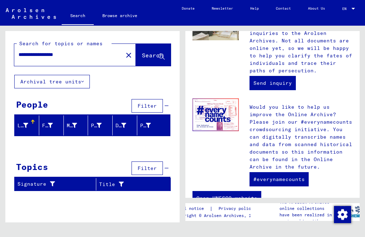
click at [76, 84] on button "Archival tree units" at bounding box center [52, 82] width 76 height 14
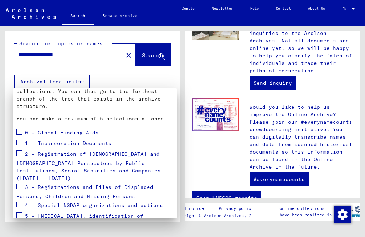
scroll to position [36, 0]
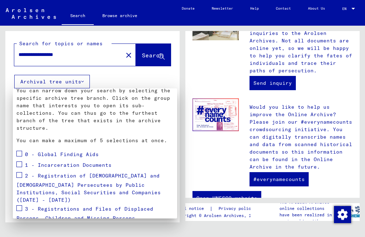
click at [155, 56] on div at bounding box center [182, 118] width 365 height 237
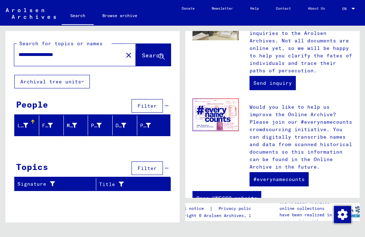
click at [160, 56] on icon at bounding box center [162, 57] width 6 height 6
click at [161, 55] on icon at bounding box center [162, 57] width 6 height 6
